Goal: Task Accomplishment & Management: Complete application form

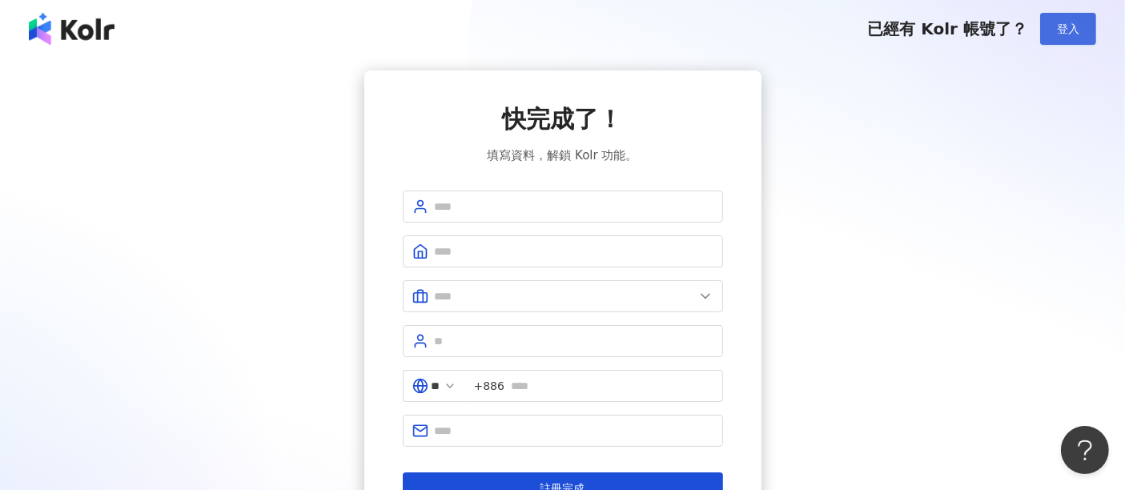
click at [1055, 35] on button "登入" at bounding box center [1068, 29] width 56 height 32
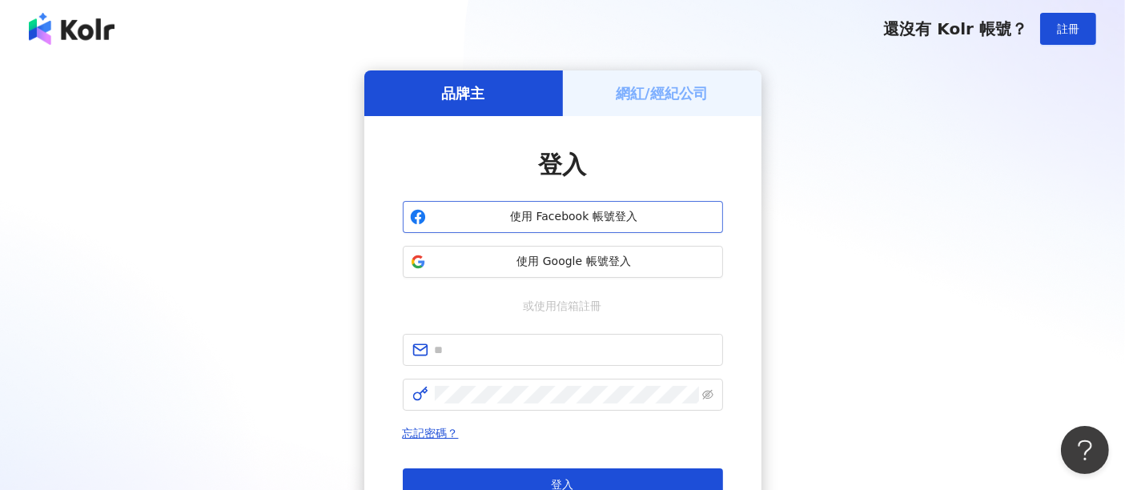
click at [647, 220] on span "使用 Facebook 帳號登入" at bounding box center [575, 217] width 284 height 16
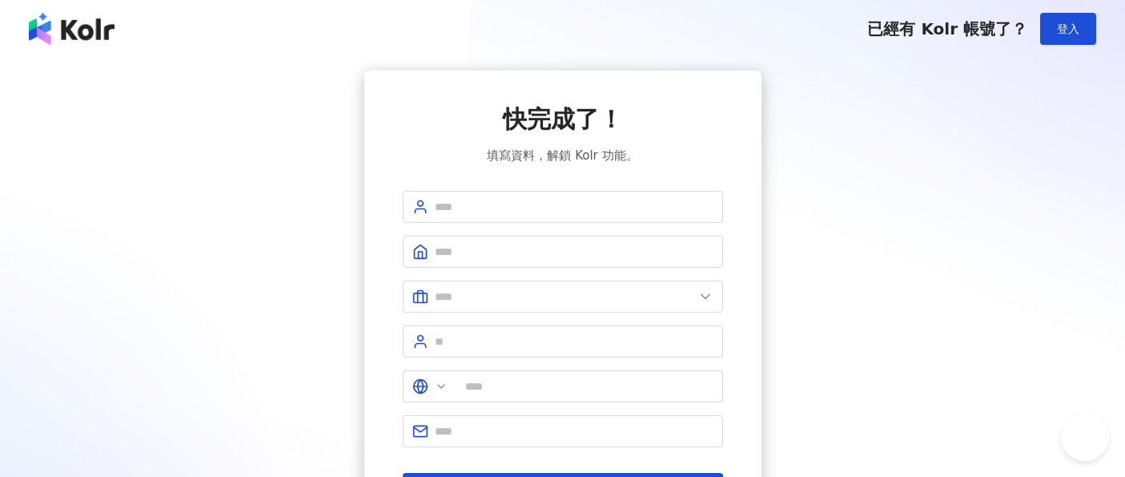
type input "**"
